Goal: Information Seeking & Learning: Find specific fact

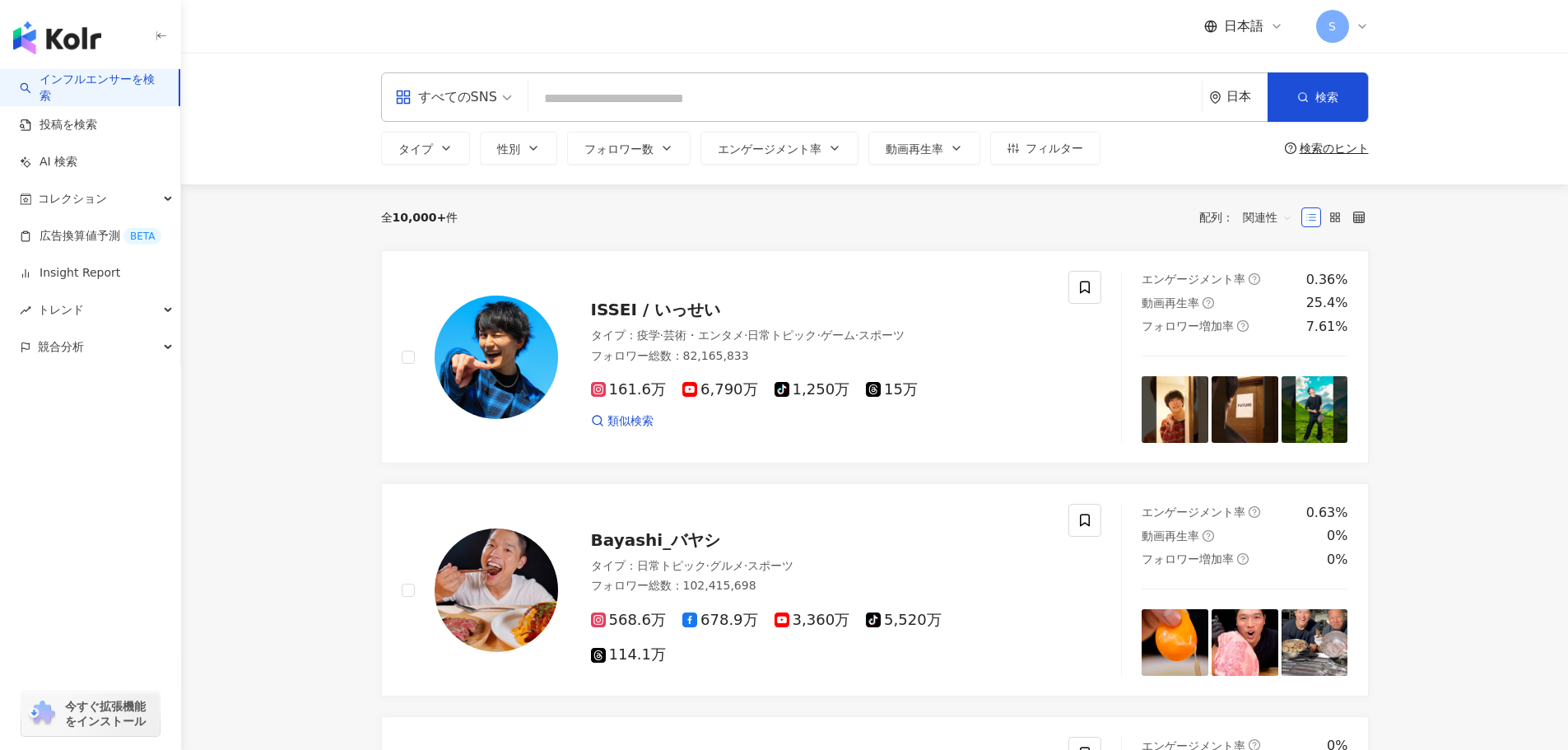
click at [503, 93] on span "すべてのSNS" at bounding box center [454, 97] width 117 height 26
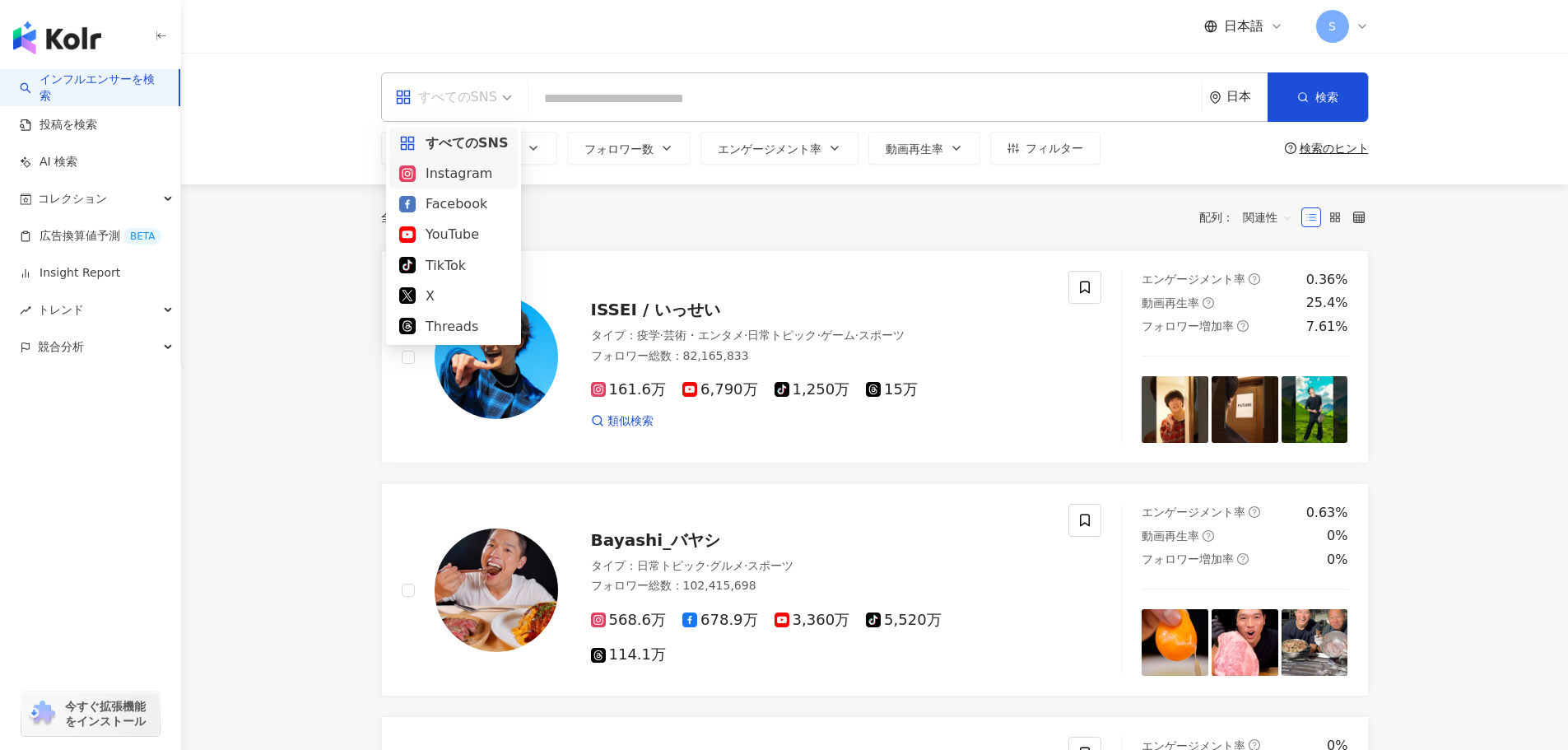
click at [457, 175] on div "Instagram" at bounding box center [453, 173] width 109 height 21
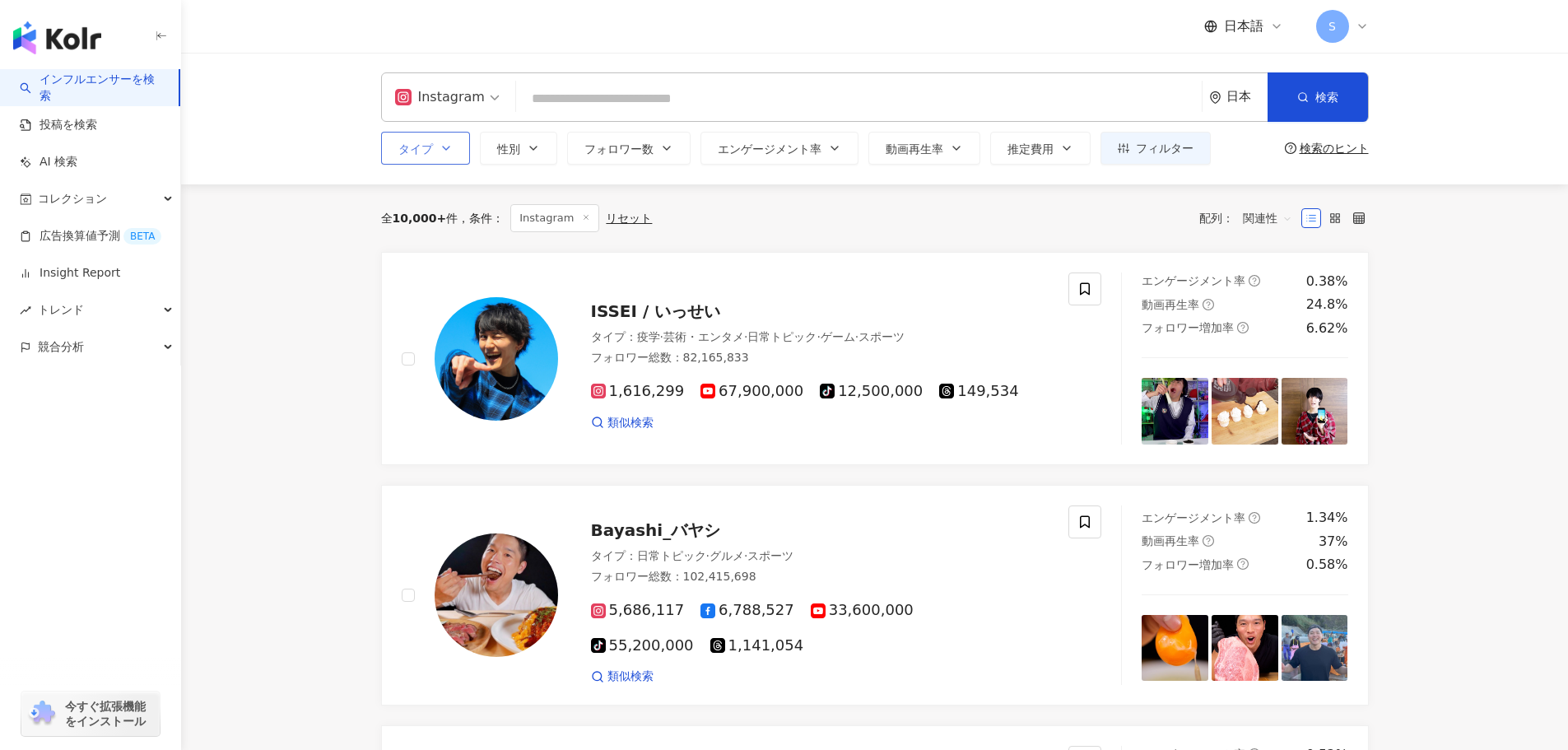
click at [456, 144] on button "タイプ" at bounding box center [426, 148] width 89 height 33
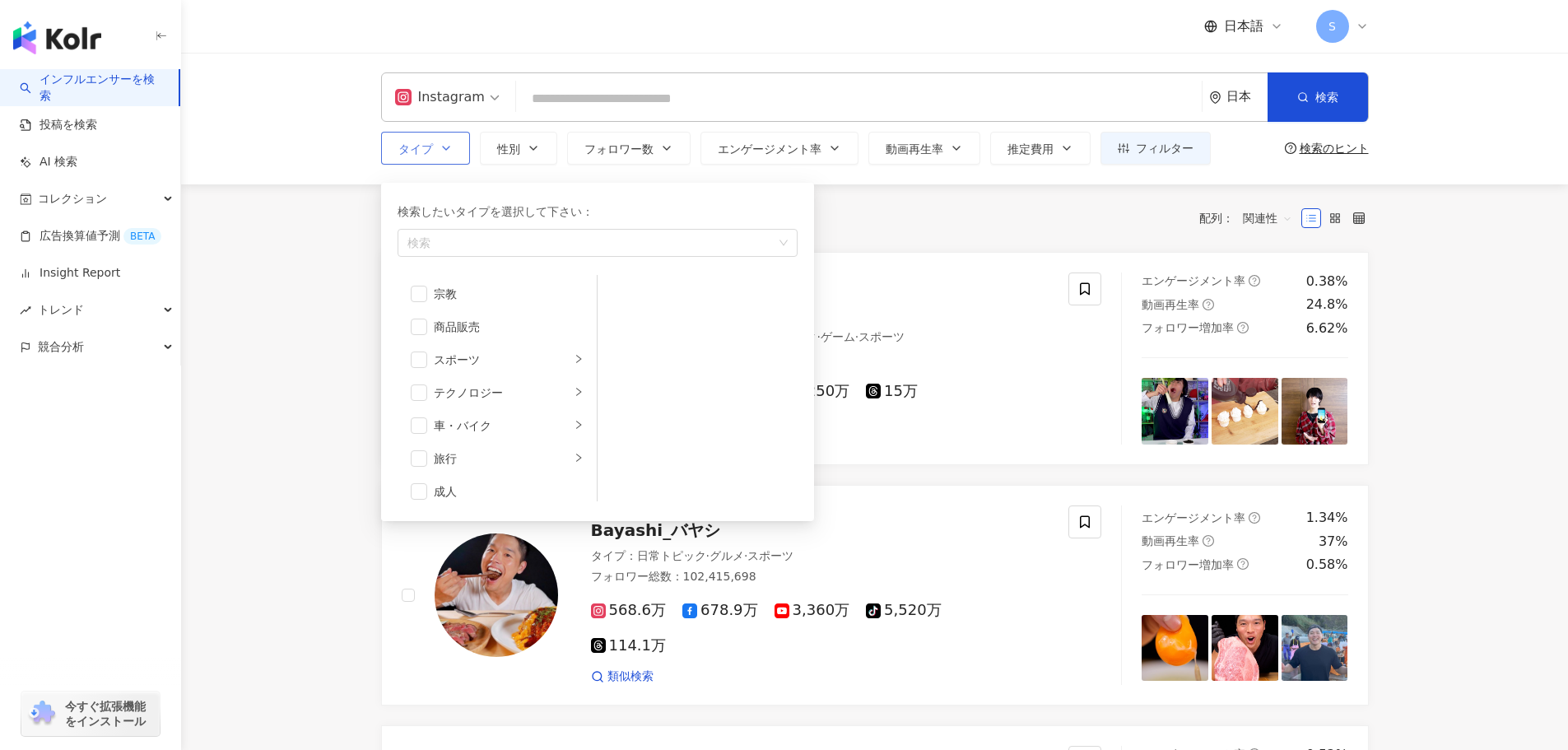
scroll to position [571, 0]
click at [574, 447] on icon "right" at bounding box center [578, 447] width 10 height 10
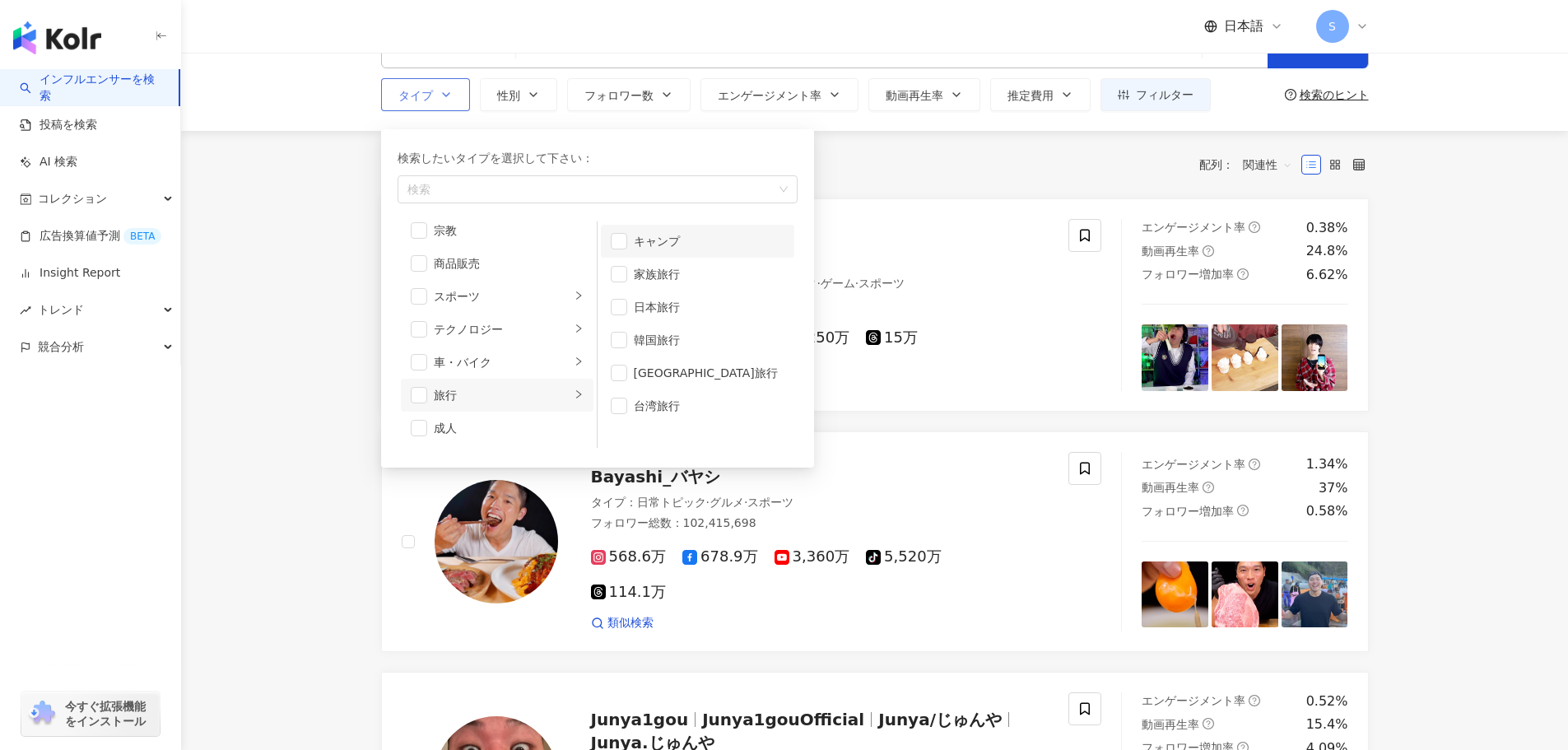
scroll to position [83, 0]
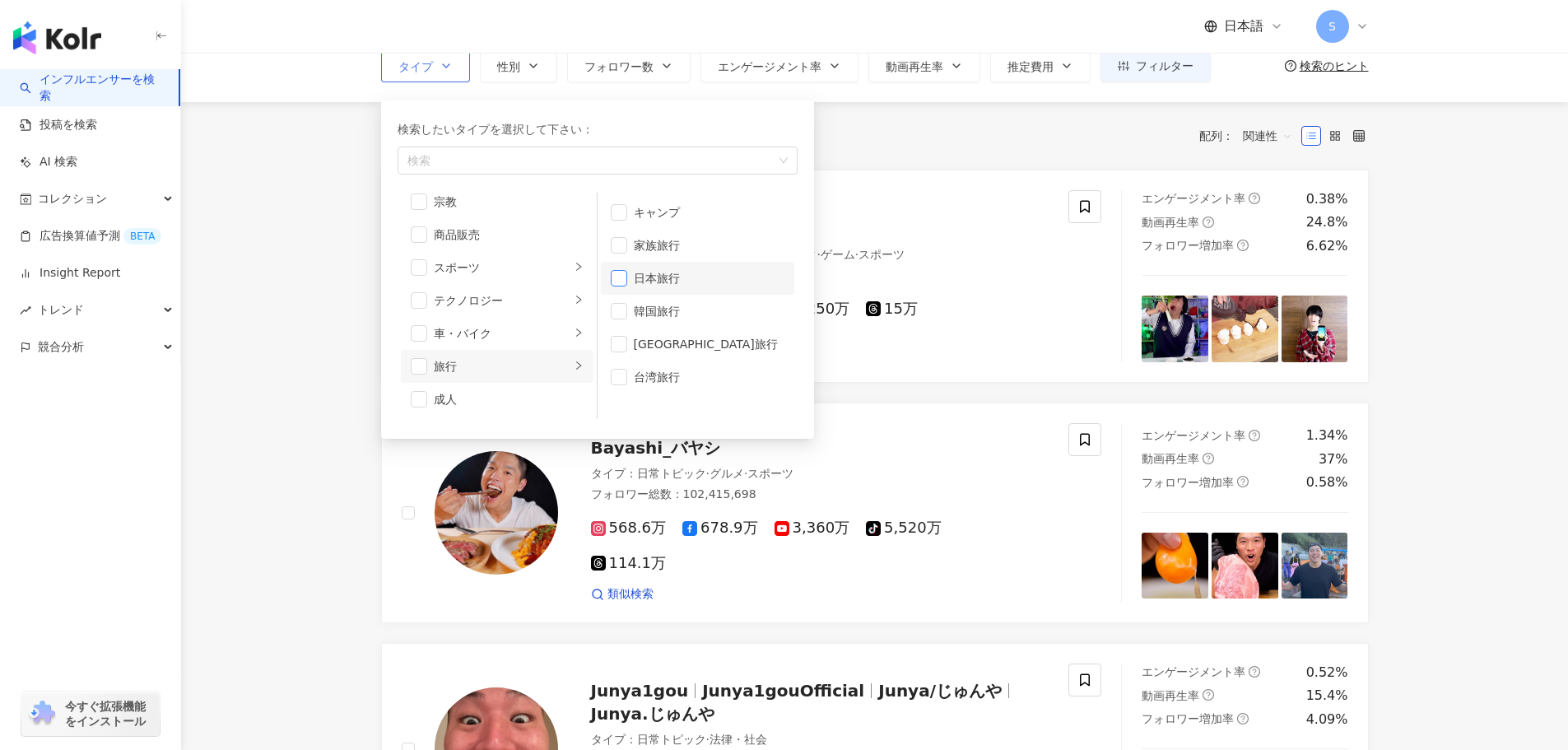
click at [625, 278] on span "button" at bounding box center [618, 278] width 17 height 17
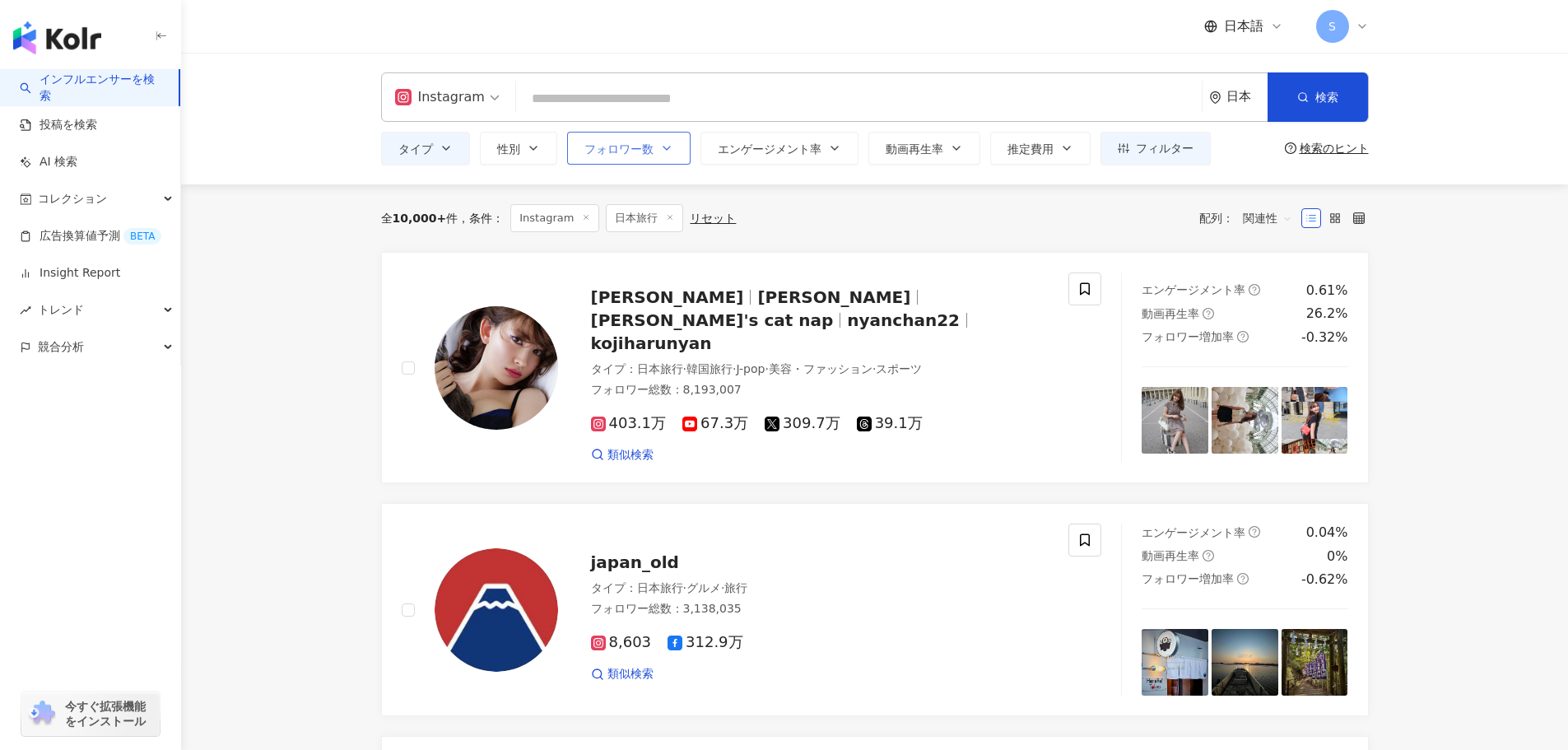
click at [632, 145] on span "フォロワー数" at bounding box center [618, 148] width 69 height 13
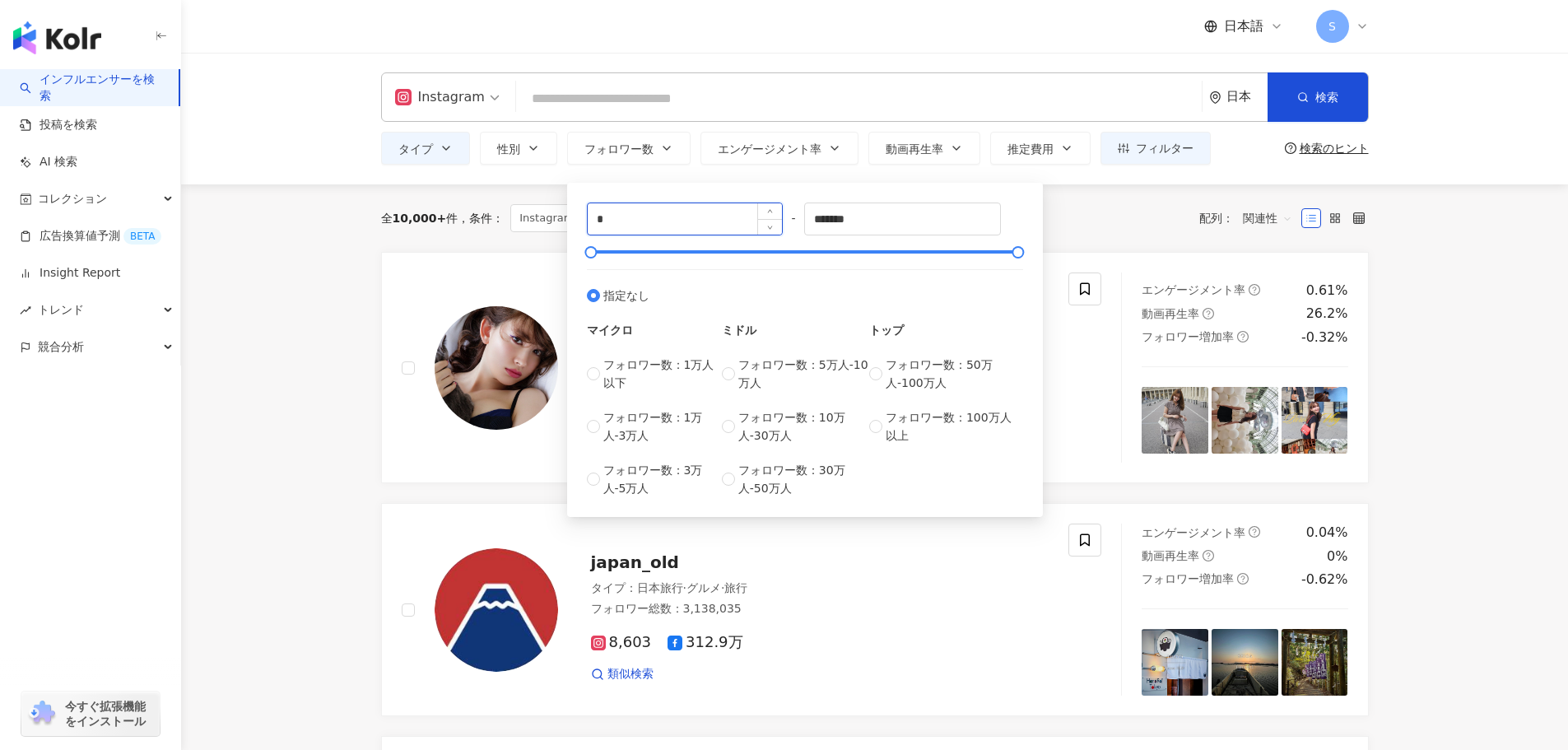
click at [667, 225] on input "*" at bounding box center [686, 219] width 195 height 31
drag, startPoint x: 669, startPoint y: 223, endPoint x: 595, endPoint y: 220, distance: 74.1
click at [595, 220] on input "*" at bounding box center [686, 219] width 195 height 31
type input "*****"
click at [897, 223] on input "*******" at bounding box center [902, 219] width 195 height 31
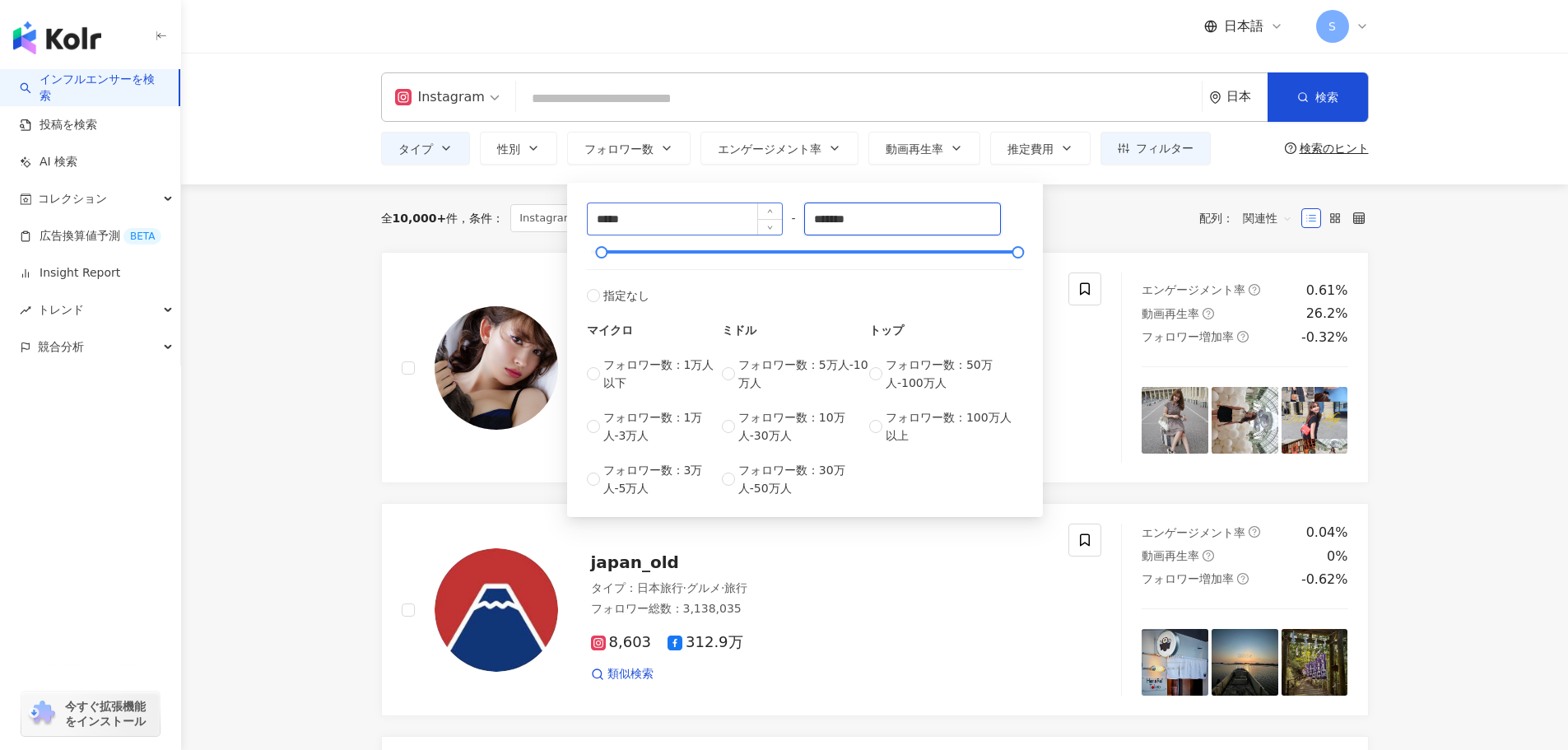
drag, startPoint x: 909, startPoint y: 219, endPoint x: 782, endPoint y: 214, distance: 127.1
click at [782, 214] on div "***** - ******* 指定なし マイクロ フォロワー数：1万人以下 フォロワー数：1万人-3万人 フォロワー数：3万人-5万人 ミドル フォロワー数…" at bounding box center [805, 349] width 436 height 294
type input "*****"
click at [1095, 212] on div "全 10,000+ 件 条件 ： Instagram 日本旅行 リセット 配列： 関連性" at bounding box center [875, 218] width 988 height 28
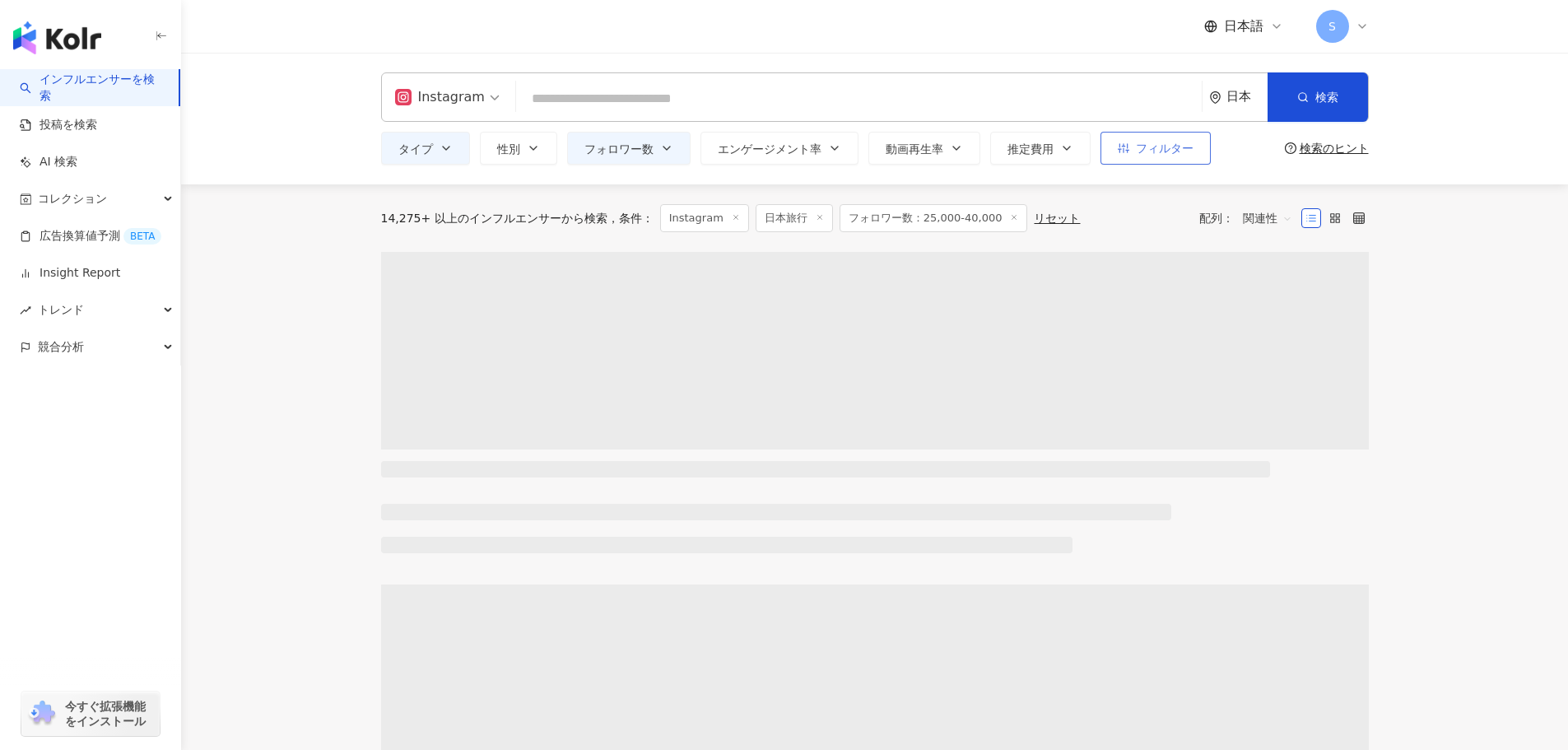
click at [1174, 145] on span "フィルター" at bounding box center [1165, 148] width 57 height 13
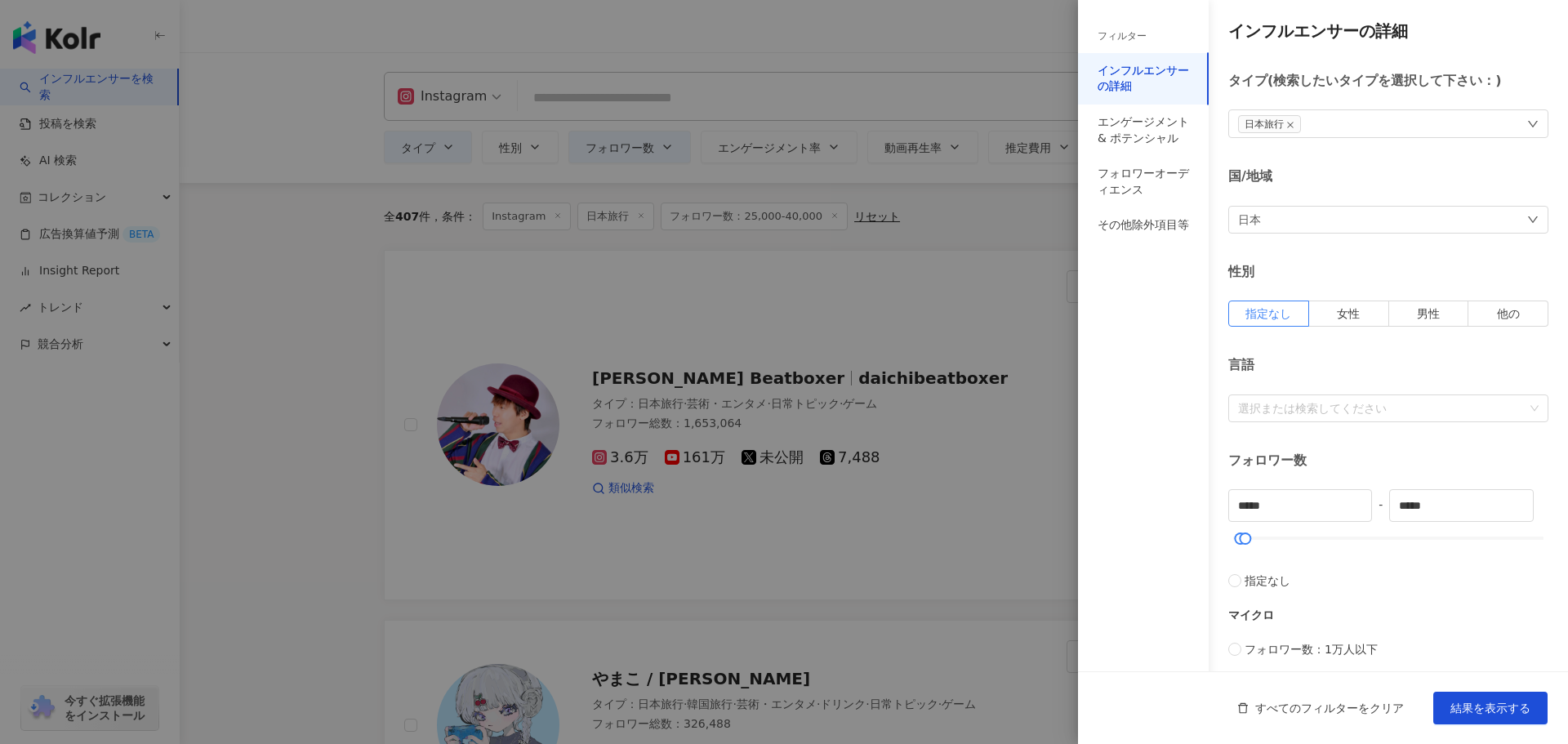
click at [1386, 220] on div "日本" at bounding box center [1388, 219] width 320 height 28
click at [1331, 307] on div "すべて" at bounding box center [1383, 301] width 285 height 29
click at [1380, 267] on div "性別" at bounding box center [1388, 271] width 320 height 18
click at [1341, 215] on div "すべて" at bounding box center [1388, 219] width 320 height 28
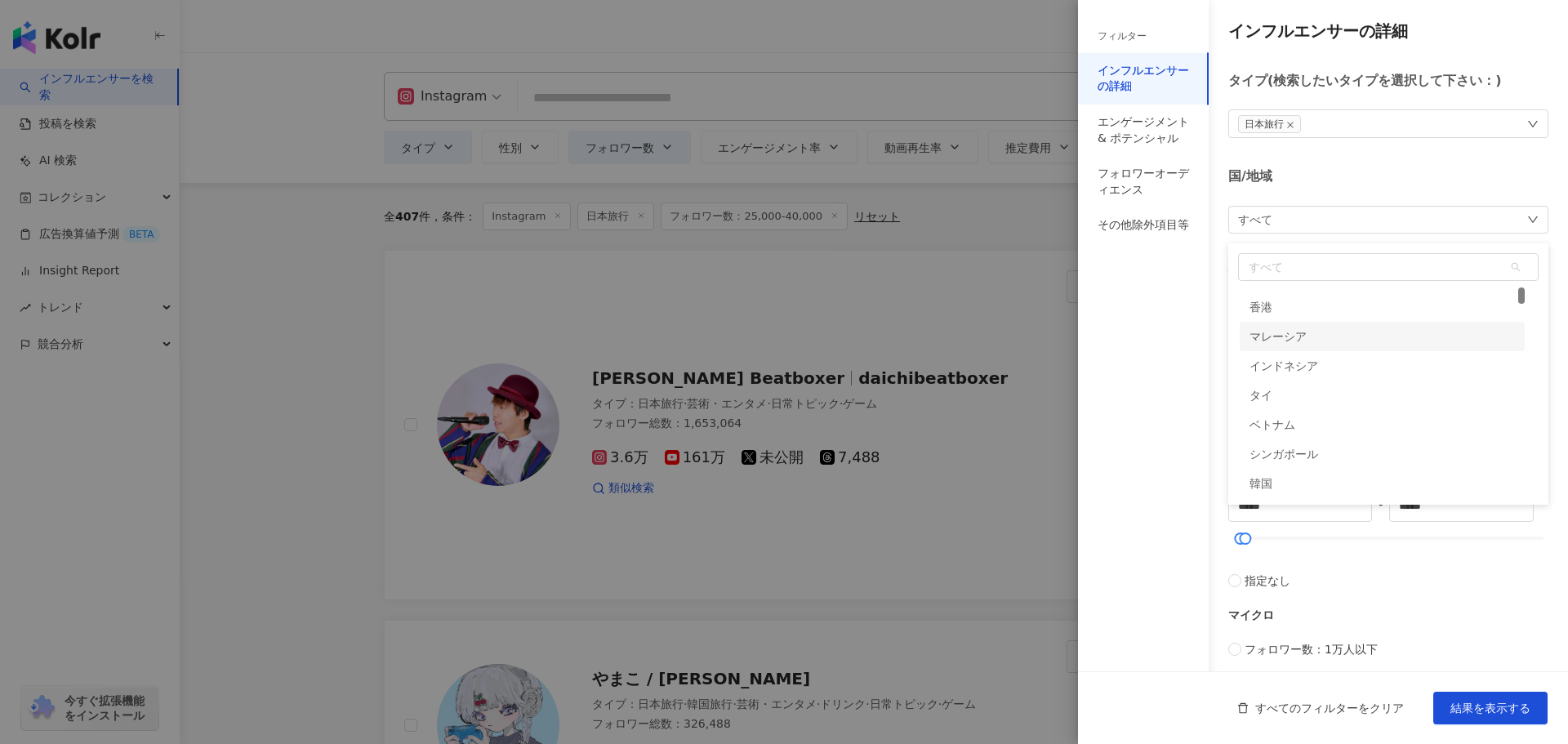
click at [1318, 182] on div "国/地域" at bounding box center [1388, 176] width 320 height 18
click at [1308, 216] on div "すべて" at bounding box center [1388, 219] width 320 height 28
click at [1302, 429] on div "アメリカ" at bounding box center [1383, 431] width 285 height 29
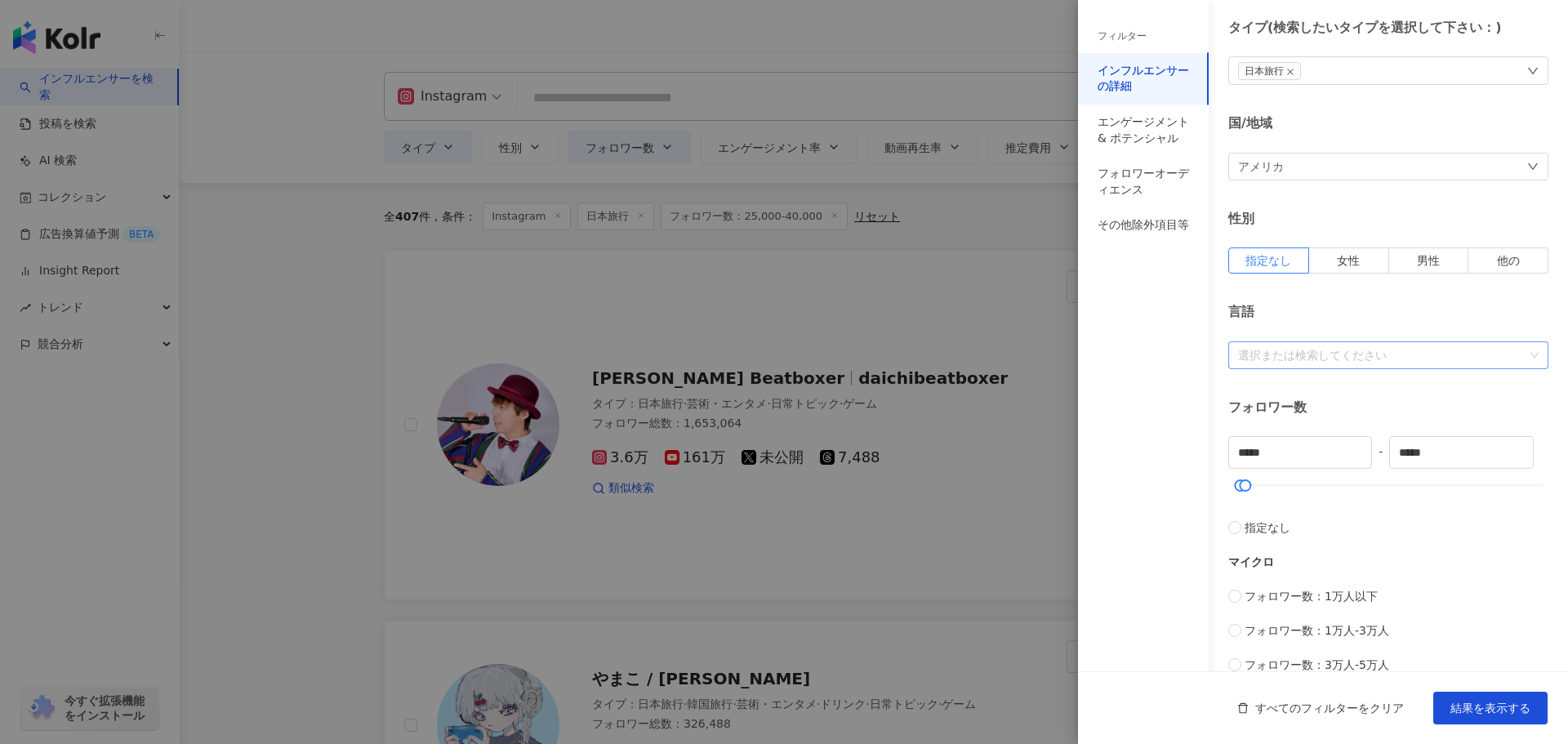
scroll to position [82, 0]
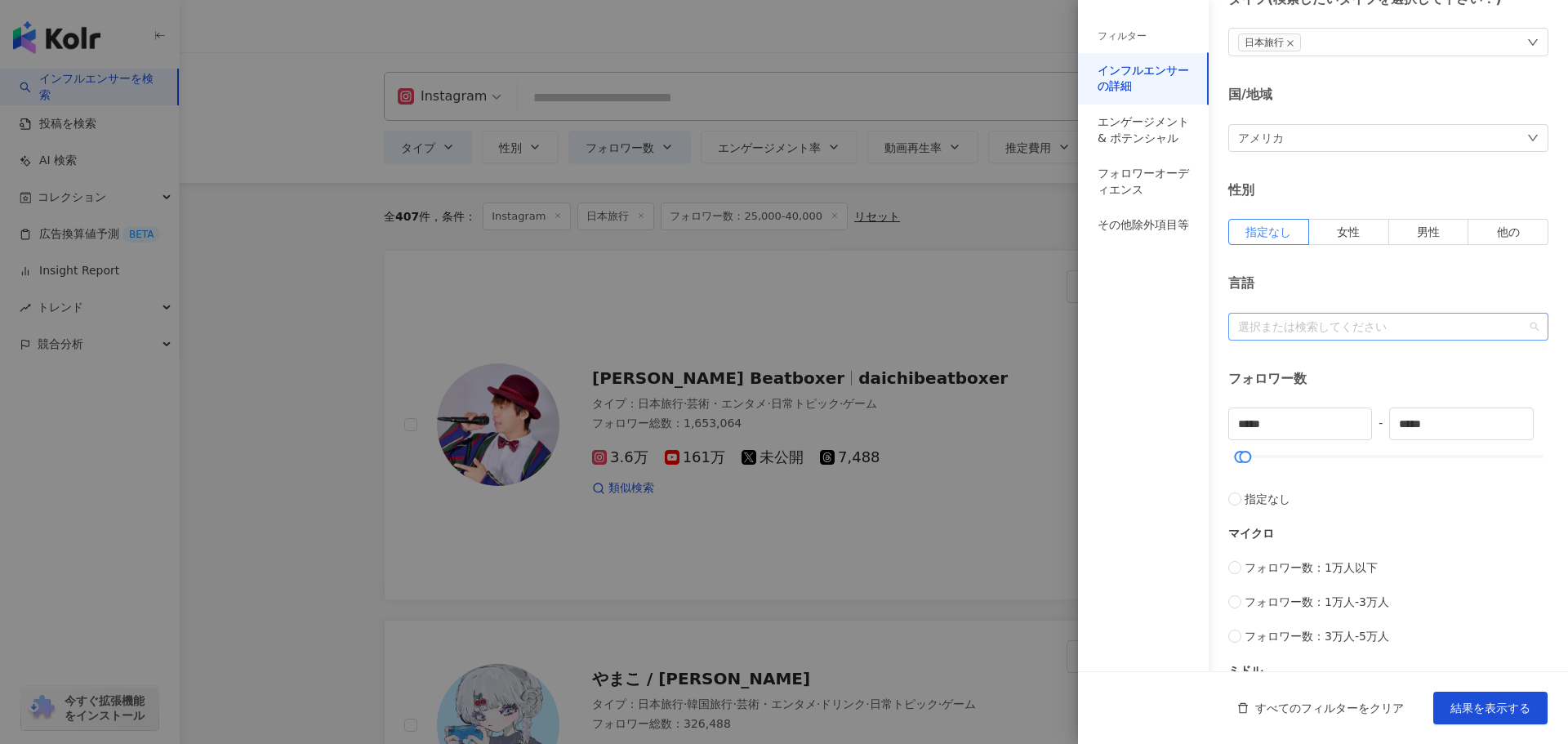
click at [1346, 324] on div at bounding box center [1380, 326] width 296 height 12
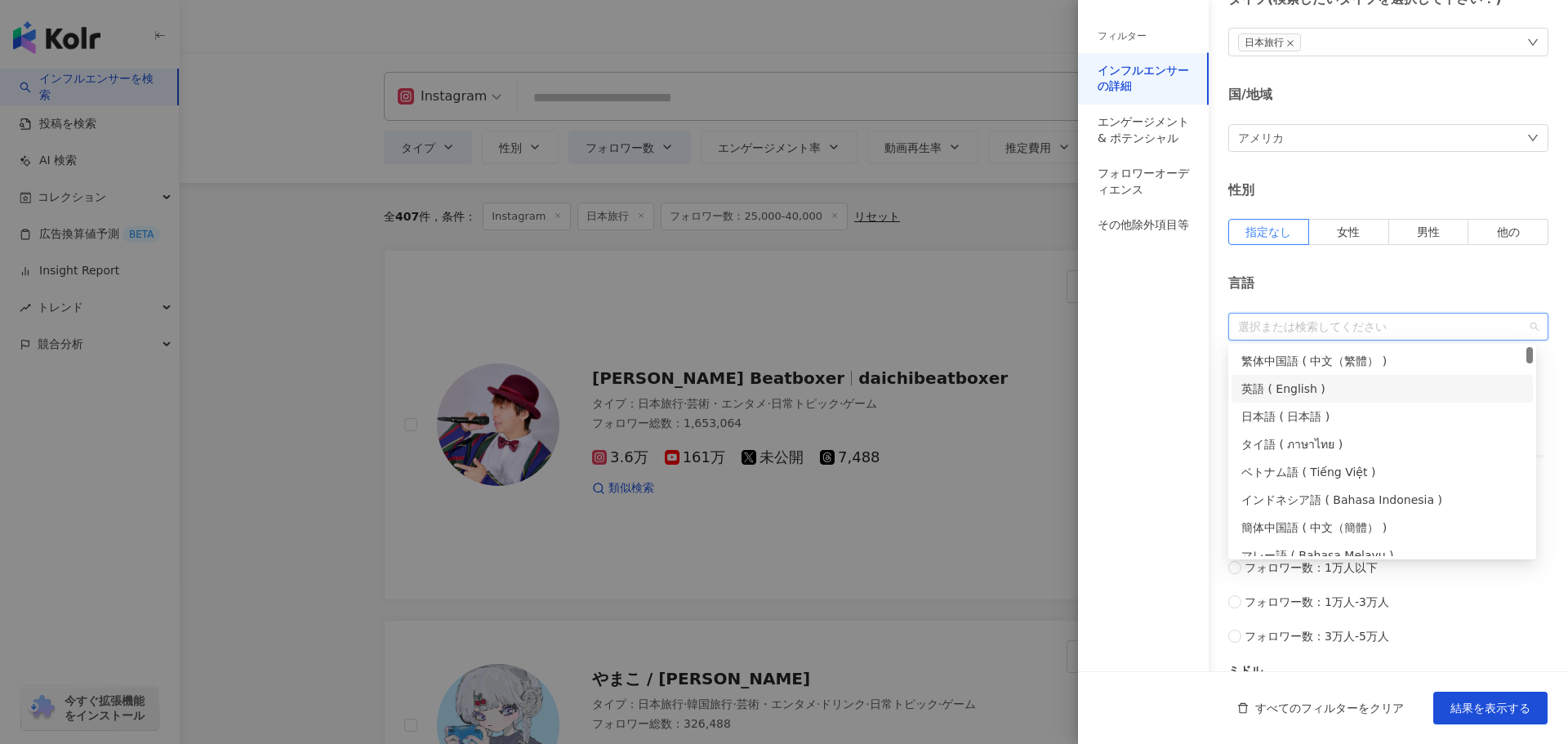
click at [1312, 394] on div "英語 ( English )" at bounding box center [1382, 388] width 282 height 18
click at [1386, 281] on div "言語" at bounding box center [1388, 283] width 320 height 18
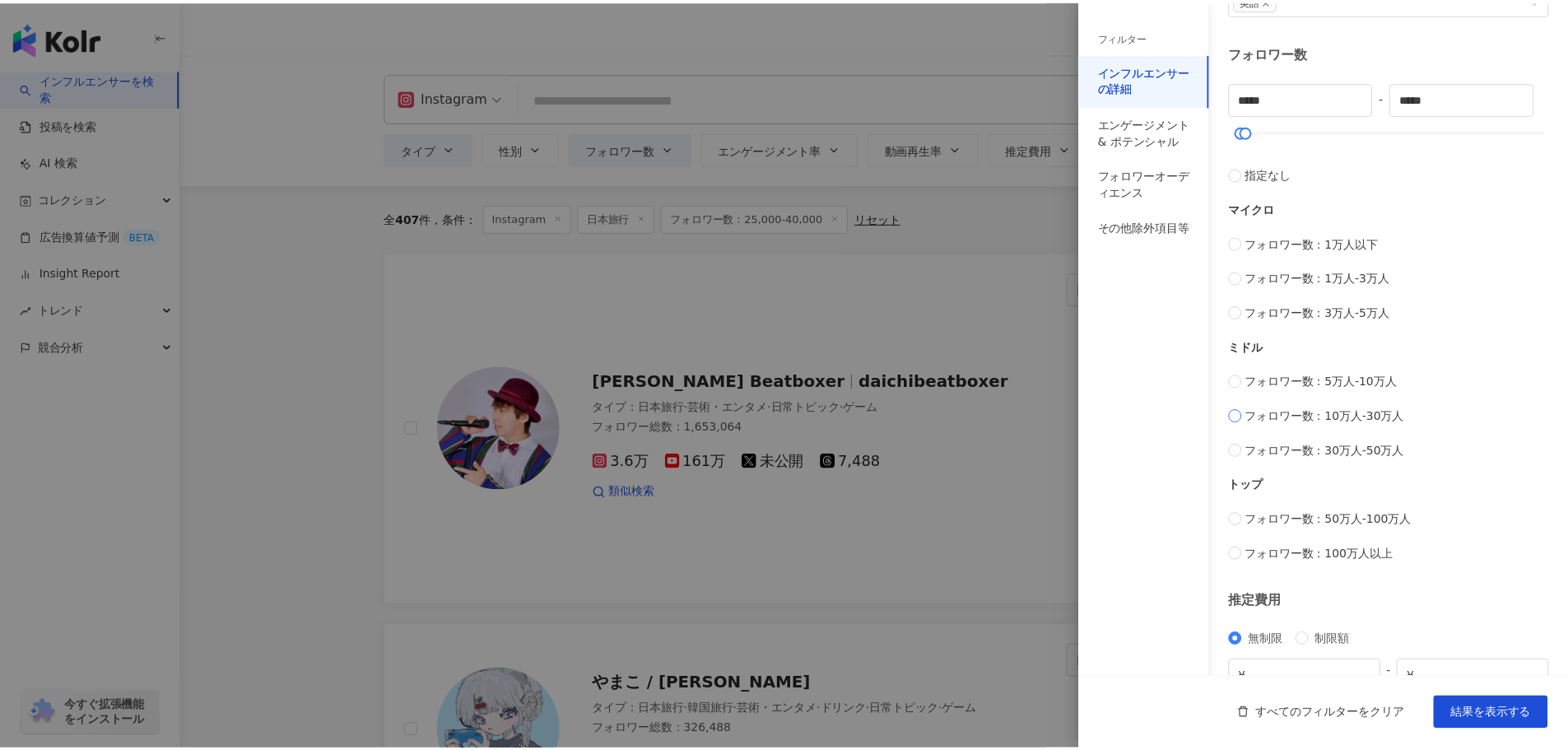
scroll to position [494, 0]
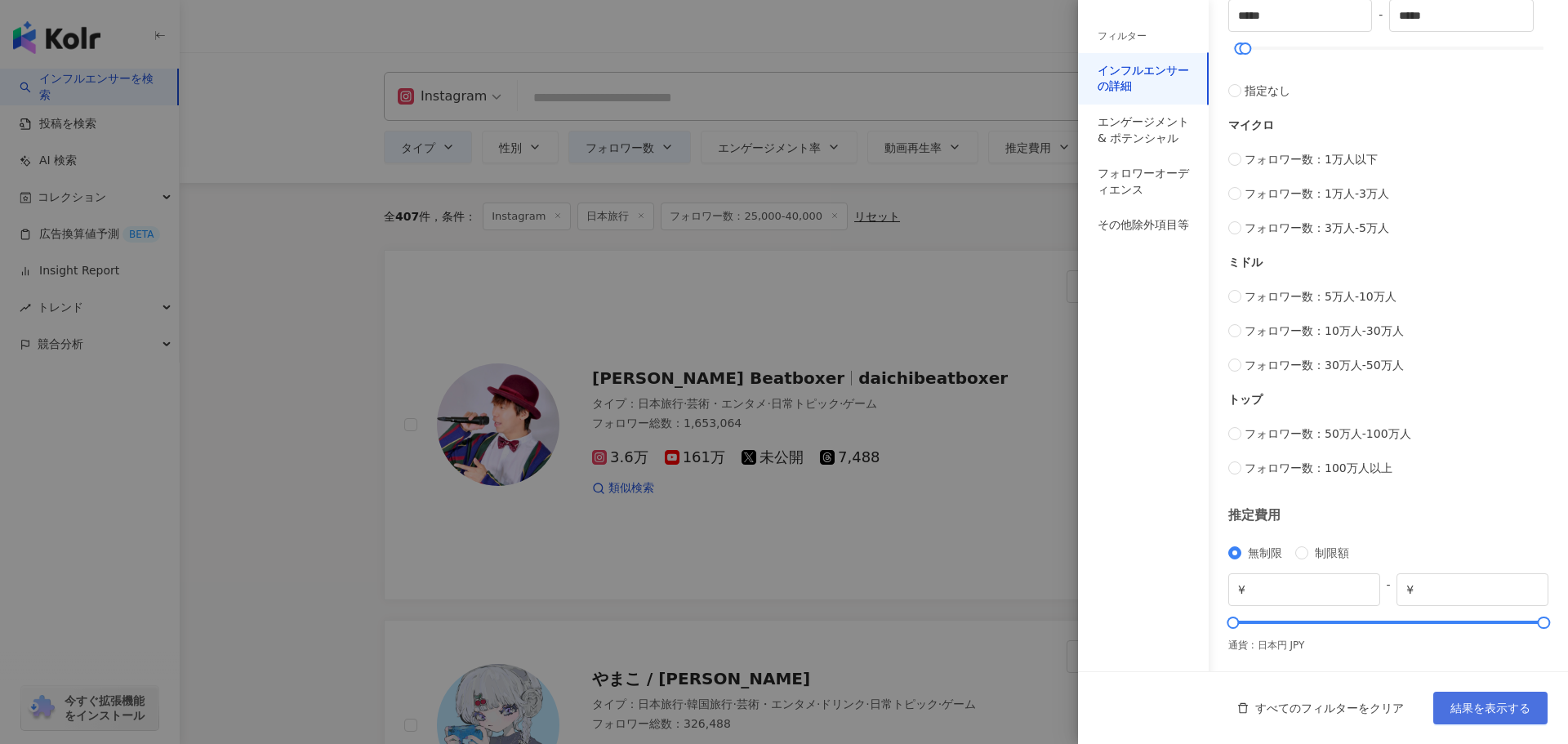
click at [1491, 708] on span "結果を表示する" at bounding box center [1490, 708] width 80 height 13
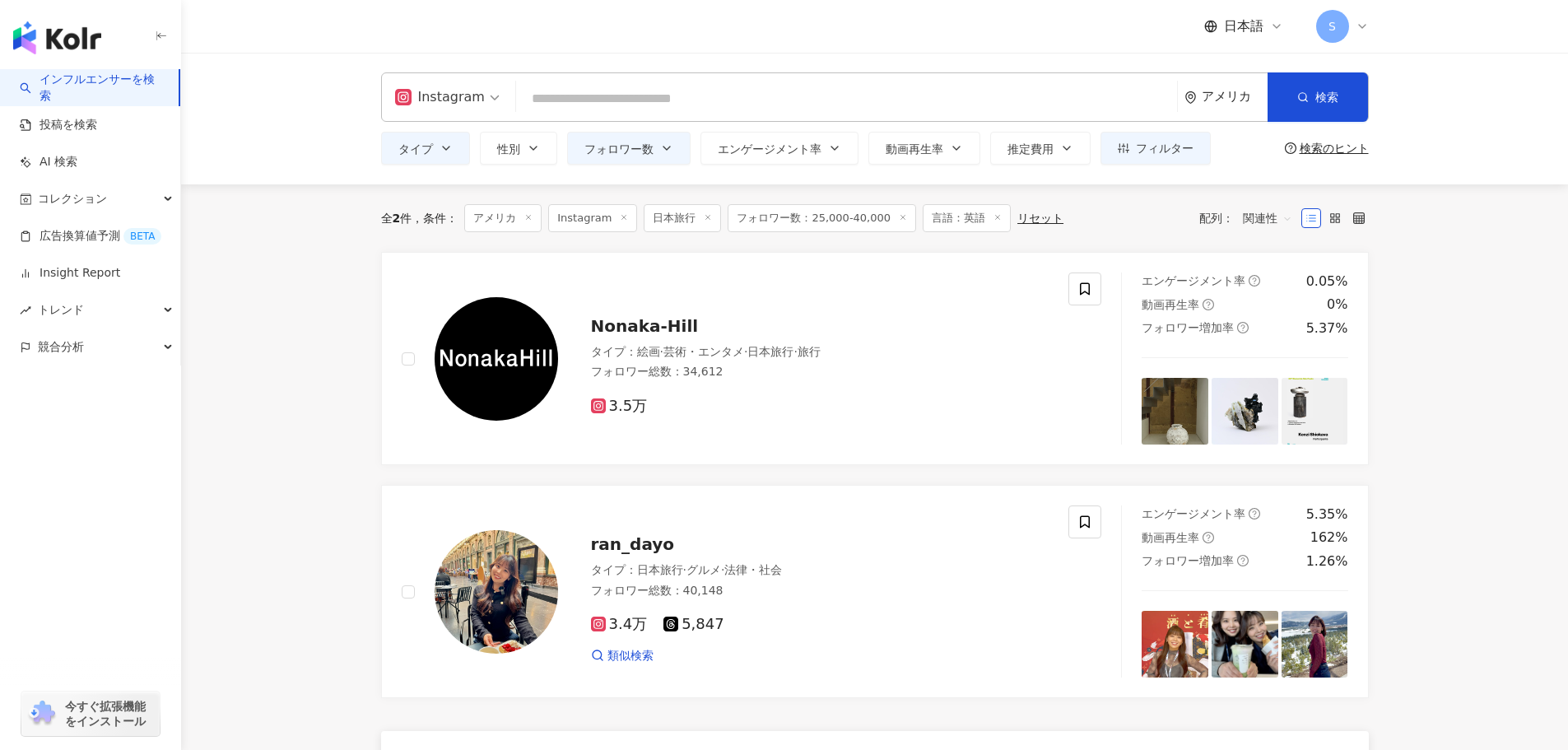
click at [713, 86] on input "search" at bounding box center [847, 98] width 648 height 31
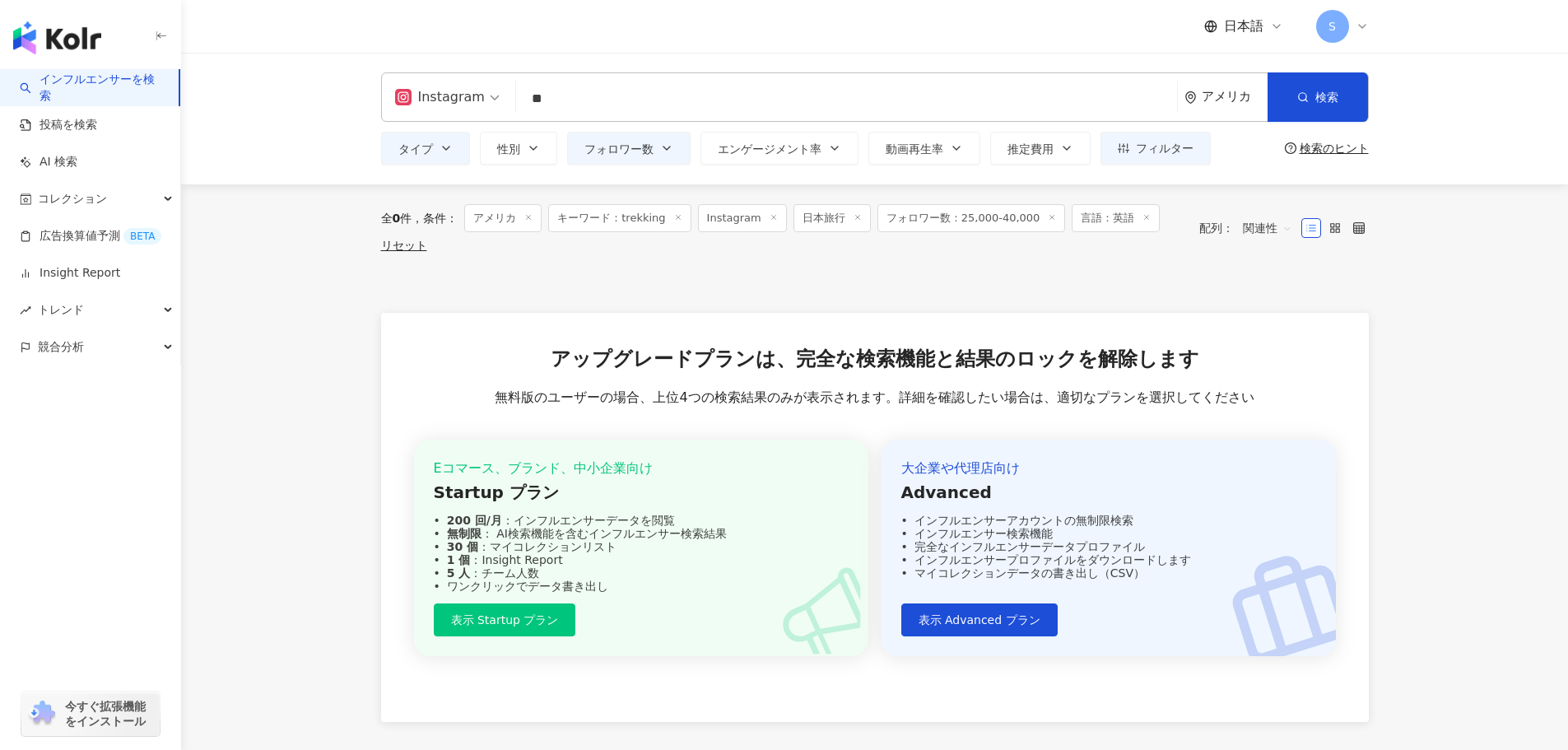
type input "*"
type input "****"
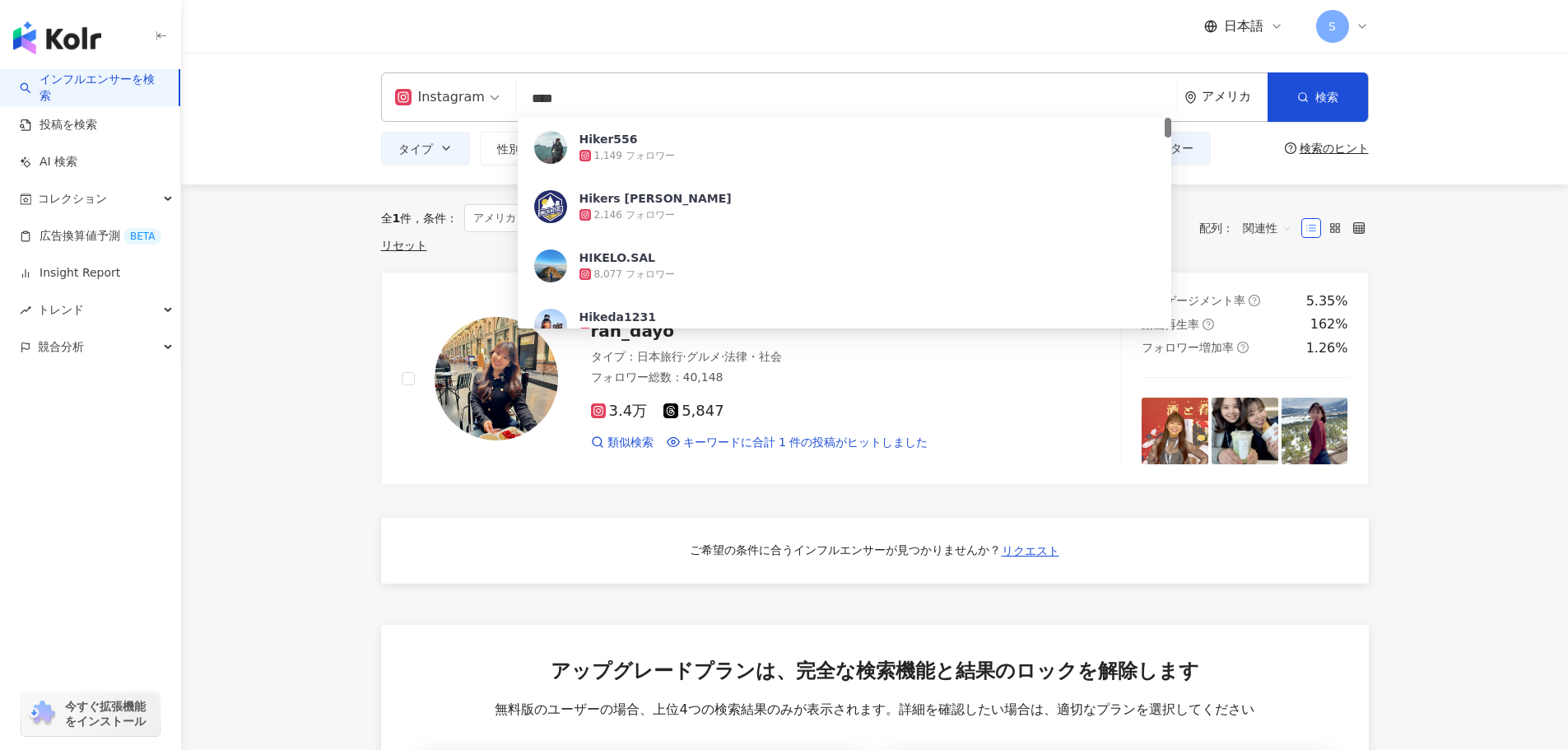
click at [1475, 382] on main "Instagram **** アメリカ 検索 257b2ec9-0605-445a-91c3-b78ae7297cb5 Hiker556 1,149 フォロワ…" at bounding box center [875, 543] width 1387 height 981
